Goal: Complete application form

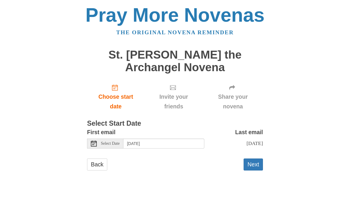
click at [101, 144] on span "Select Date" at bounding box center [110, 144] width 19 height 4
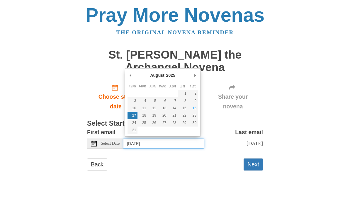
type input "Saturday, August 16th"
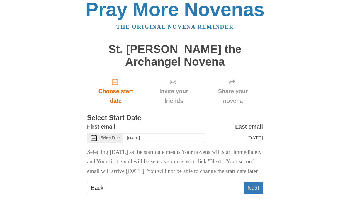
scroll to position [15, 0]
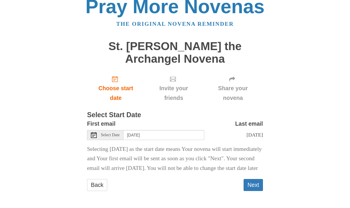
click at [254, 187] on button "Next" at bounding box center [253, 185] width 19 height 12
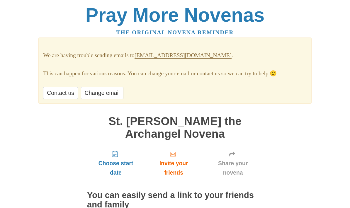
click at [96, 93] on link "Change email" at bounding box center [102, 93] width 43 height 12
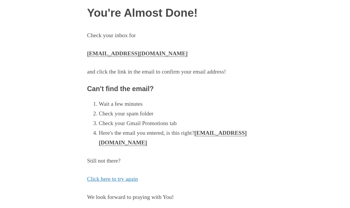
scroll to position [43, 0]
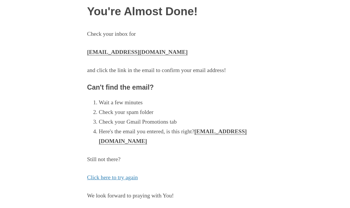
click at [106, 175] on link "Click here to try again" at bounding box center [112, 178] width 51 height 6
